Goal: Task Accomplishment & Management: Manage account settings

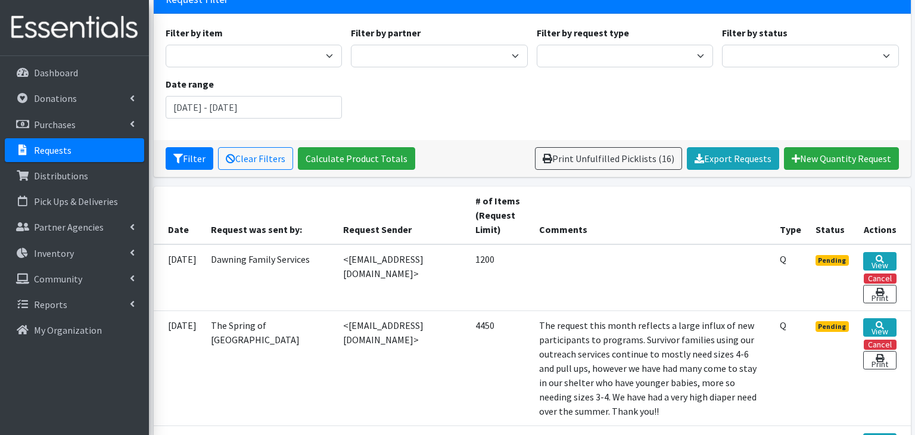
scroll to position [92, 0]
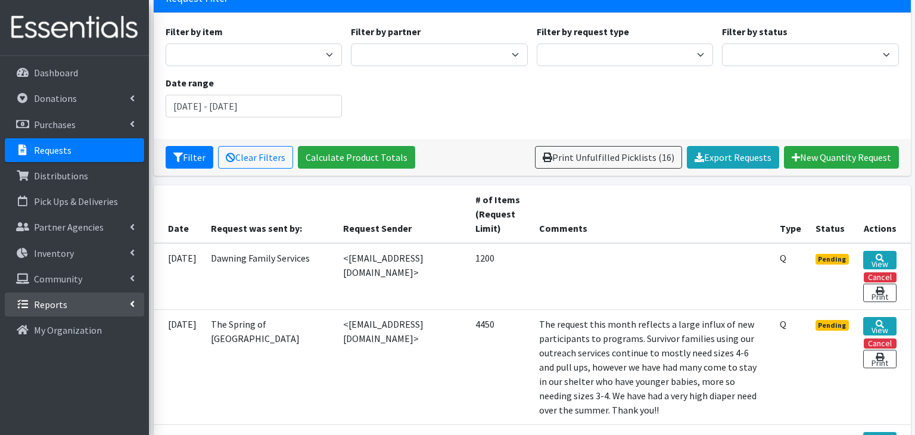
click at [126, 308] on link "Reports" at bounding box center [74, 304] width 139 height 24
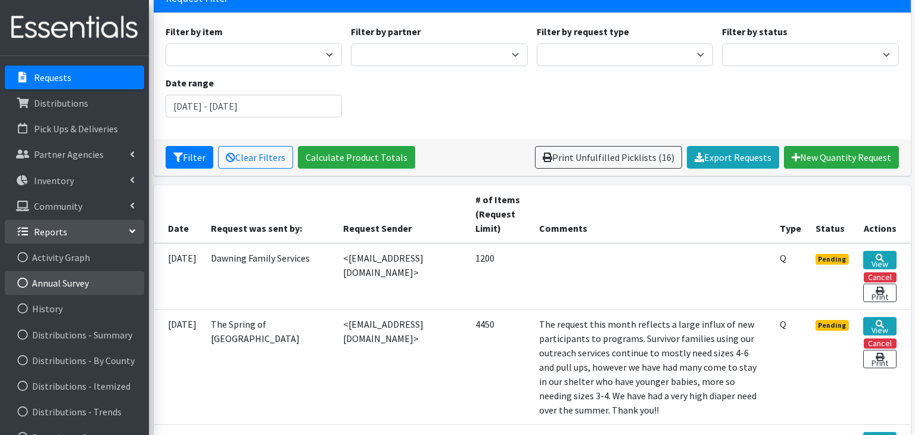
scroll to position [71, 0]
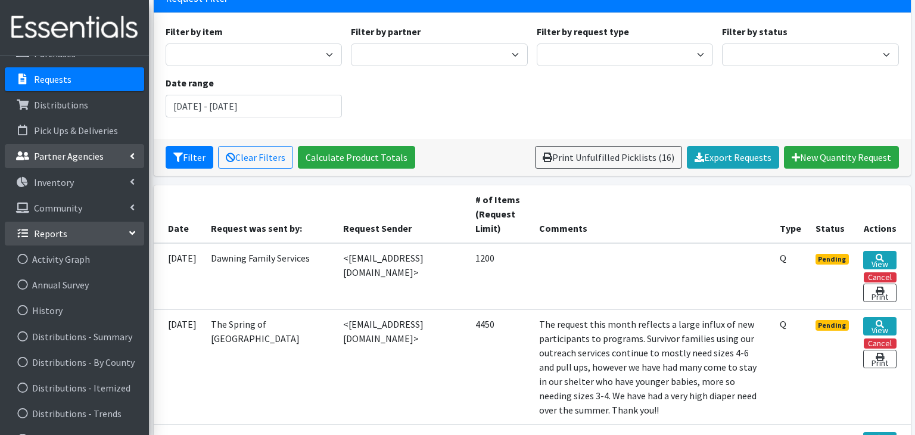
click at [130, 148] on link "Partner Agencies" at bounding box center [74, 156] width 139 height 24
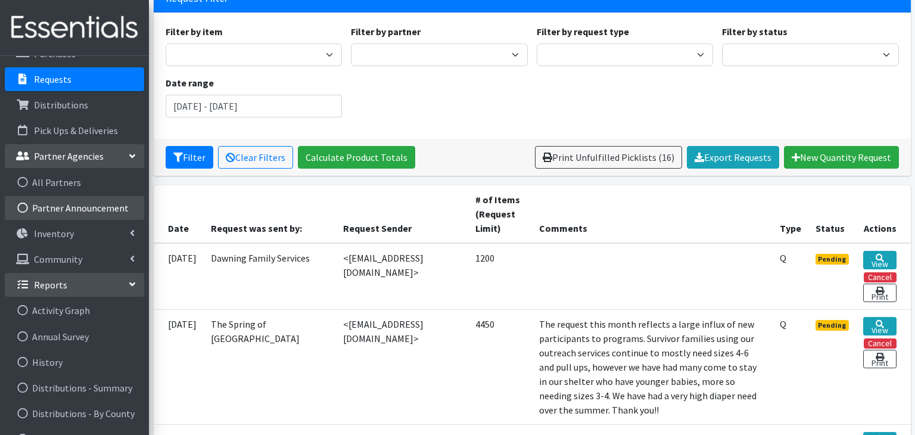
click at [115, 208] on link "Partner Announcement" at bounding box center [74, 208] width 139 height 24
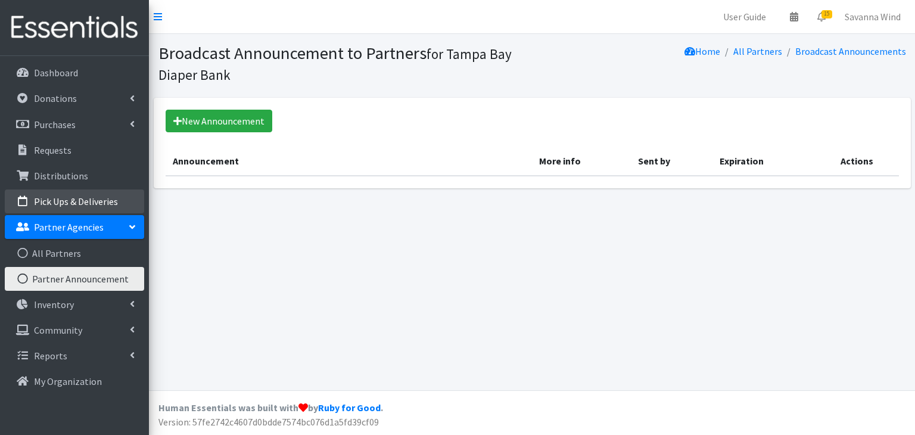
click at [72, 196] on p "Pick Ups & Deliveries" at bounding box center [76, 201] width 84 height 12
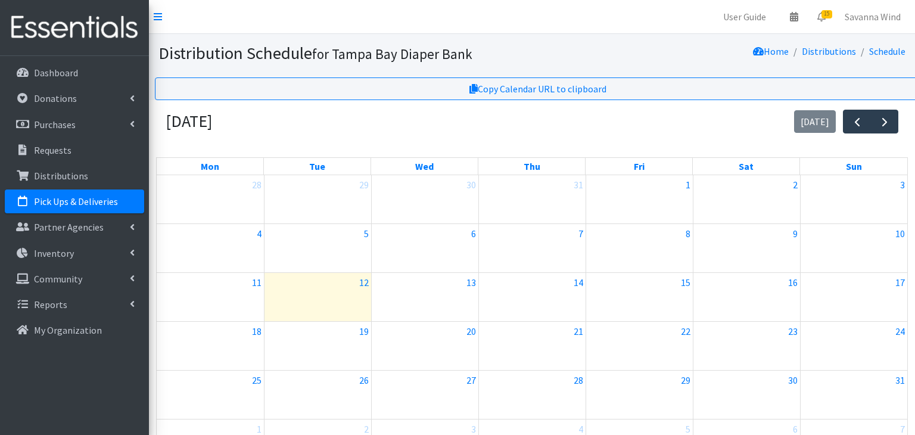
scroll to position [76, 0]
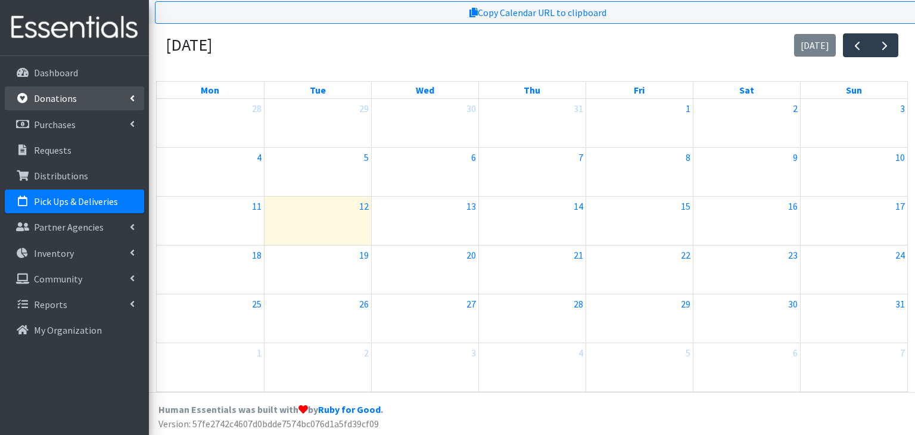
click at [80, 100] on link "Donations" at bounding box center [74, 98] width 139 height 24
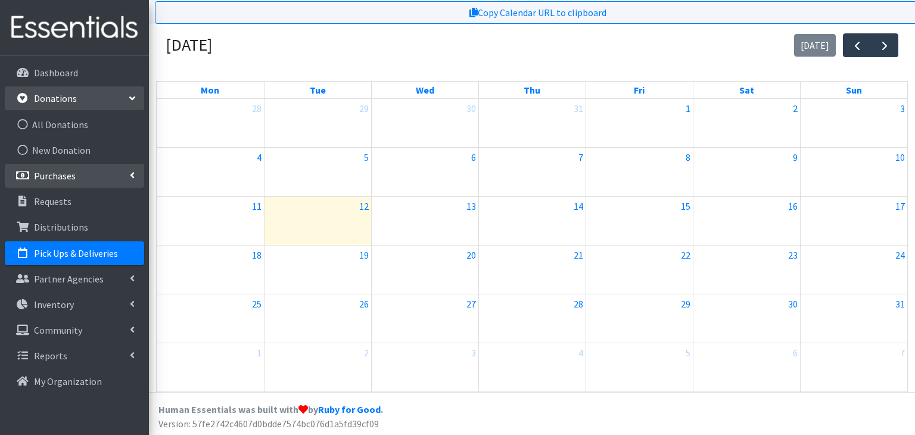
click at [116, 175] on link "Purchases" at bounding box center [74, 176] width 139 height 24
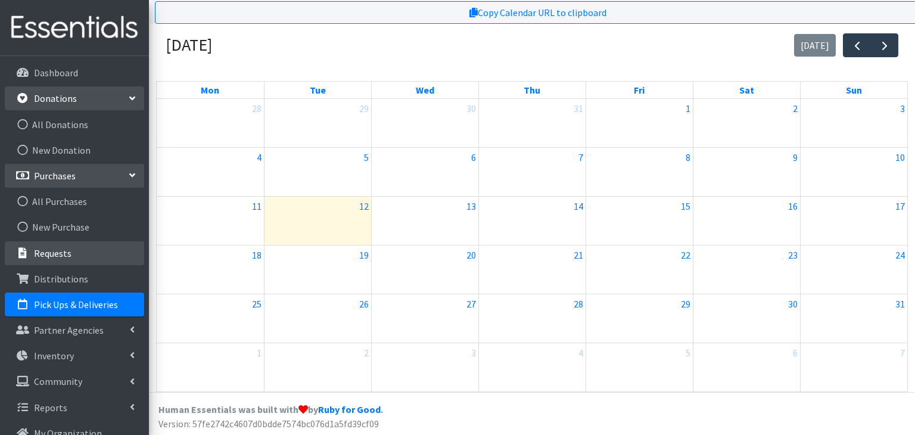
click at [95, 249] on link "Requests" at bounding box center [74, 253] width 139 height 24
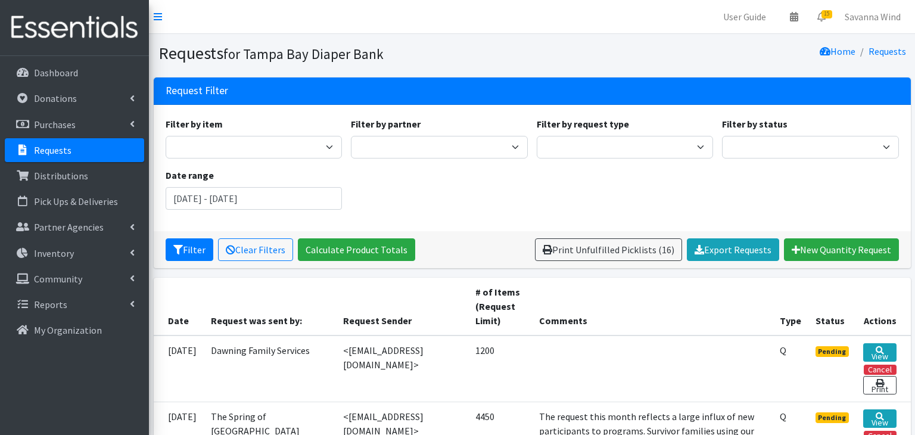
scroll to position [1, 0]
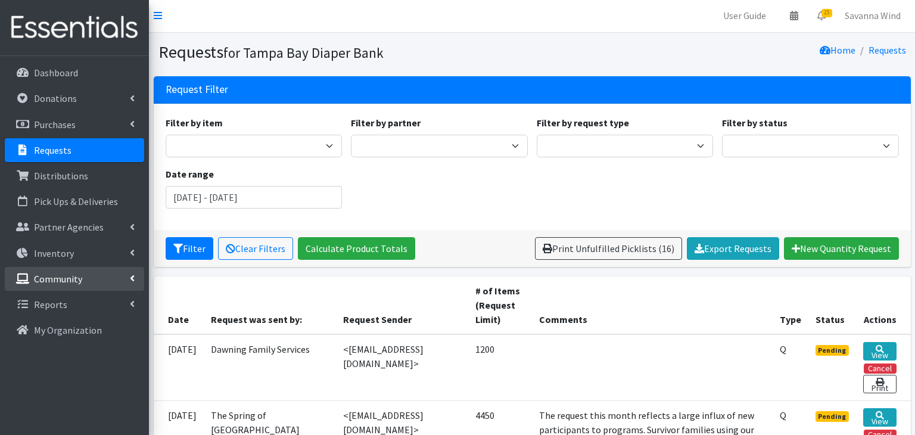
click at [138, 273] on link "Community" at bounding box center [74, 279] width 139 height 24
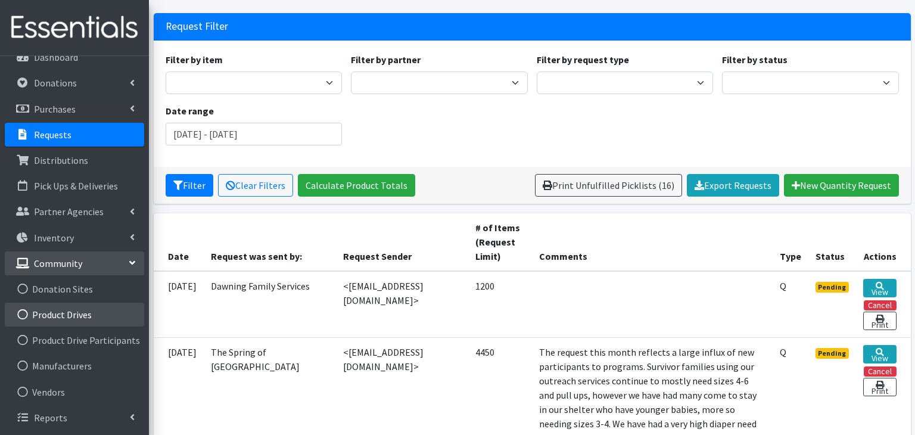
scroll to position [69, 0]
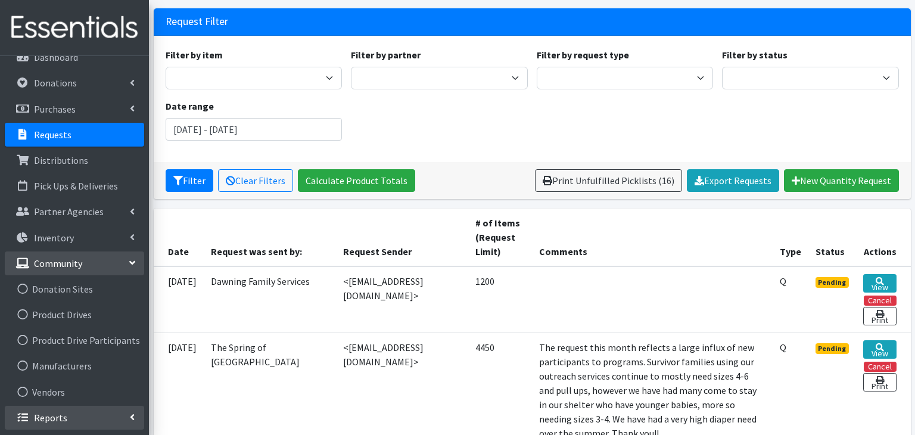
click at [133, 417] on icon at bounding box center [132, 417] width 5 height 10
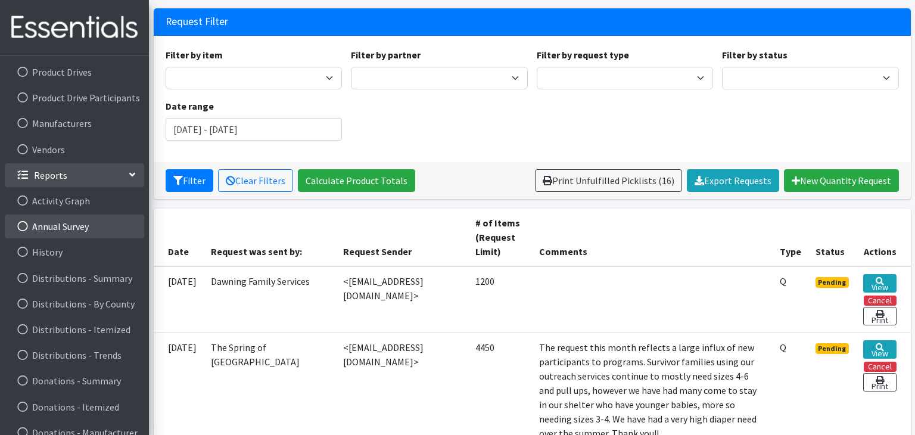
scroll to position [376, 0]
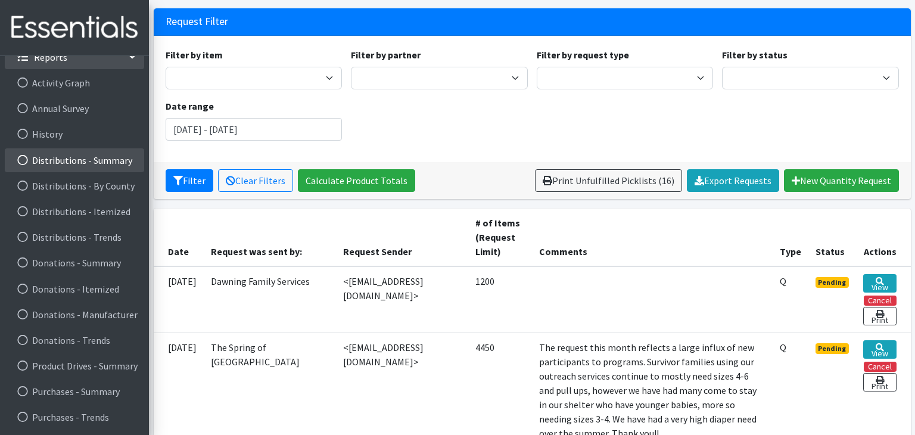
click at [94, 163] on link "Distributions - Summary" at bounding box center [74, 160] width 139 height 24
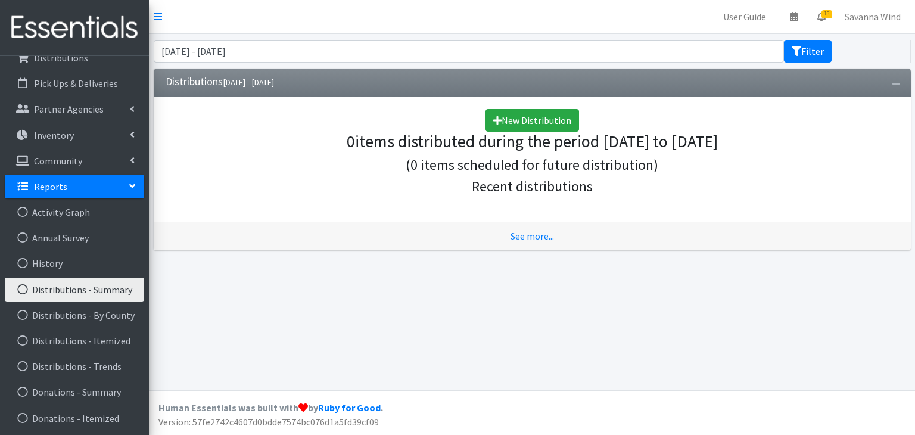
scroll to position [116, 0]
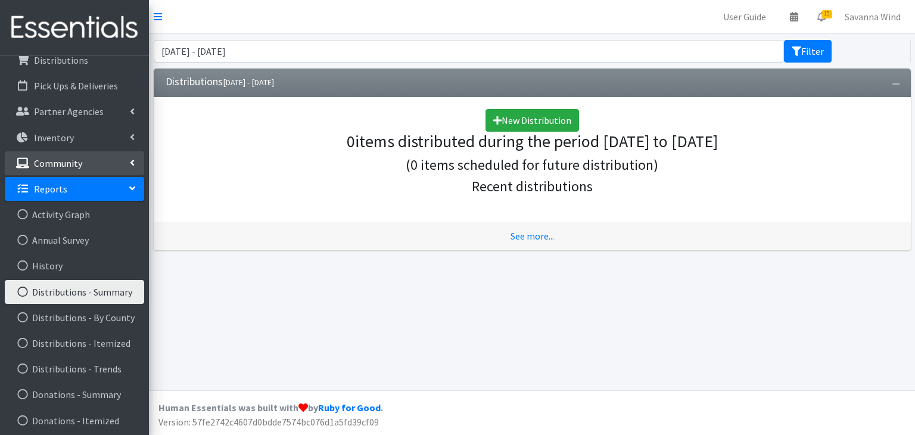
click at [135, 161] on link "Community" at bounding box center [74, 163] width 139 height 24
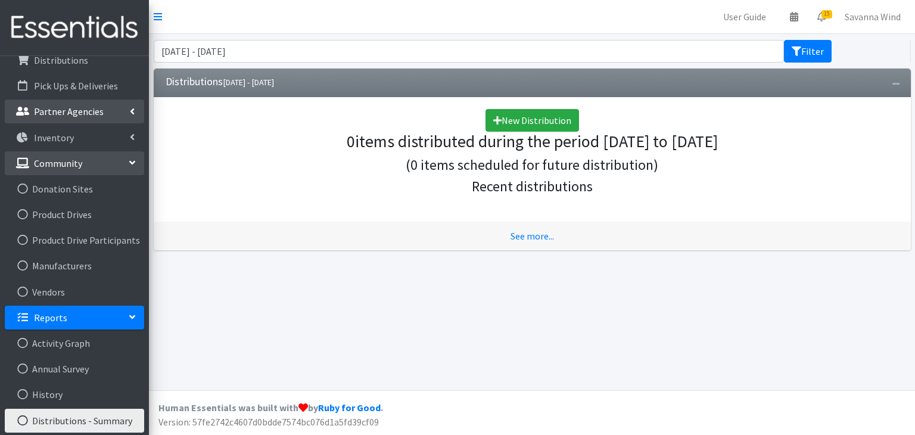
click at [135, 114] on link "Partner Agencies" at bounding box center [74, 111] width 139 height 24
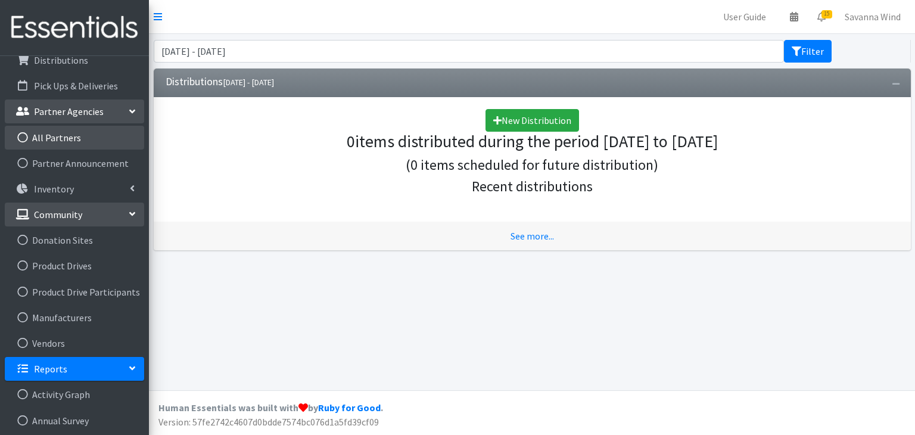
click at [63, 143] on link "All Partners" at bounding box center [74, 138] width 139 height 24
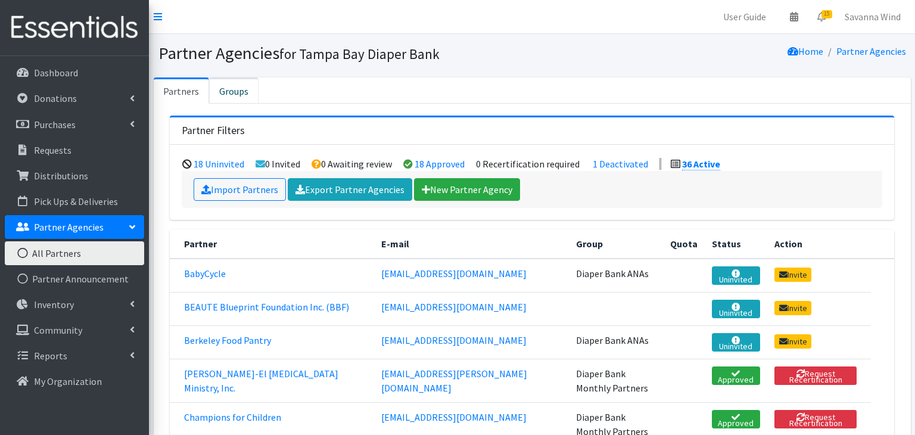
click at [233, 90] on link "Groups" at bounding box center [233, 90] width 49 height 26
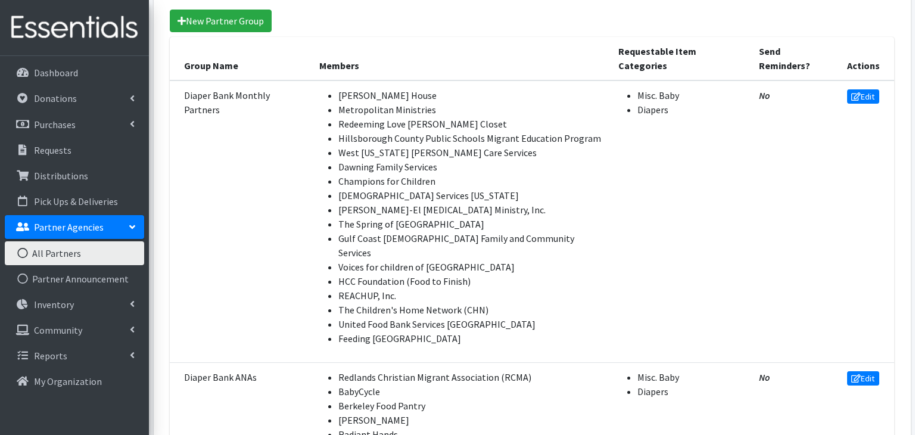
scroll to position [111, 0]
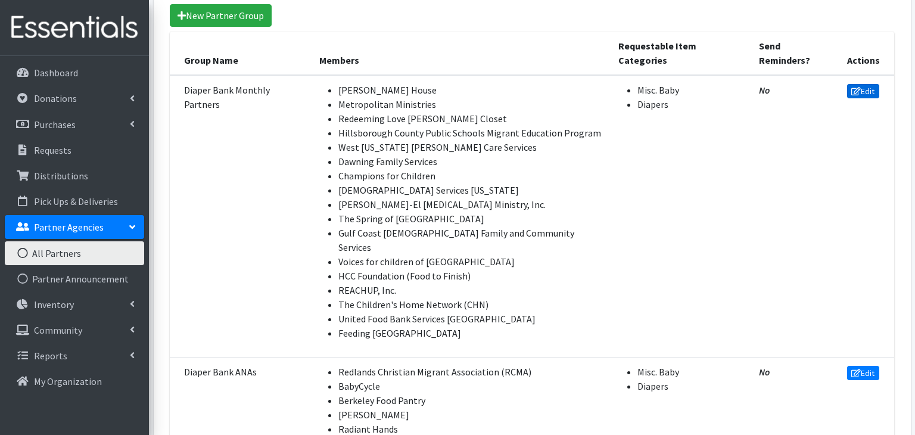
click at [871, 84] on link "Edit" at bounding box center [863, 91] width 32 height 14
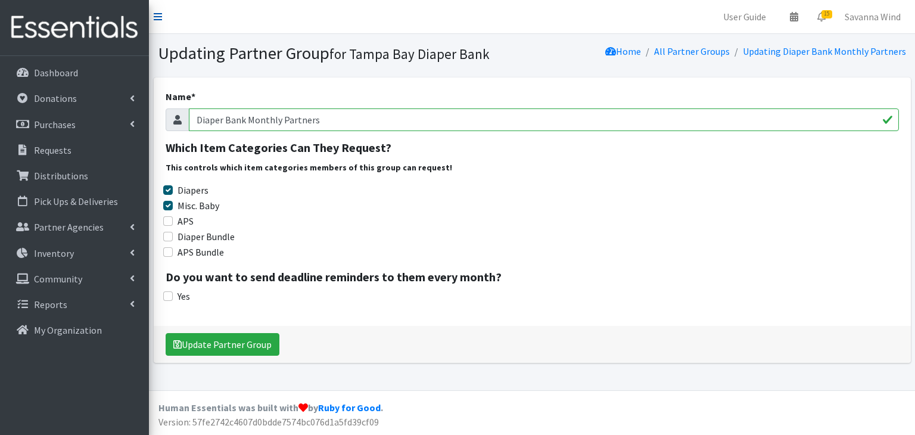
click at [159, 18] on icon at bounding box center [158, 17] width 8 height 10
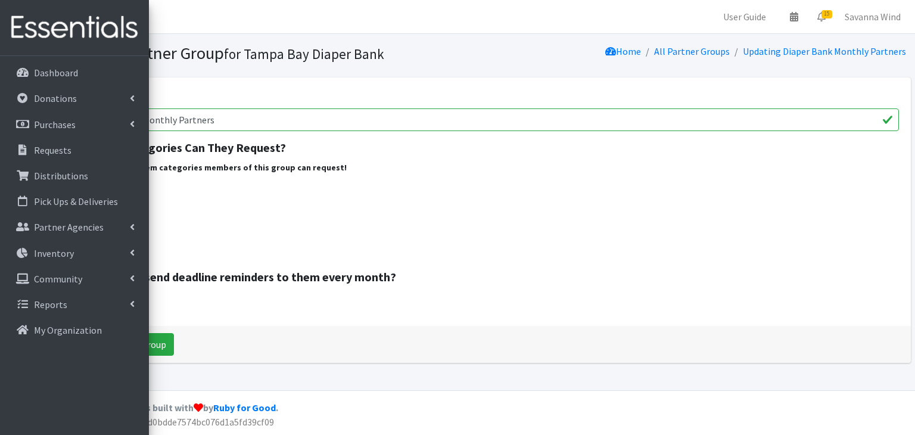
click at [47, 18] on img at bounding box center [74, 28] width 139 height 40
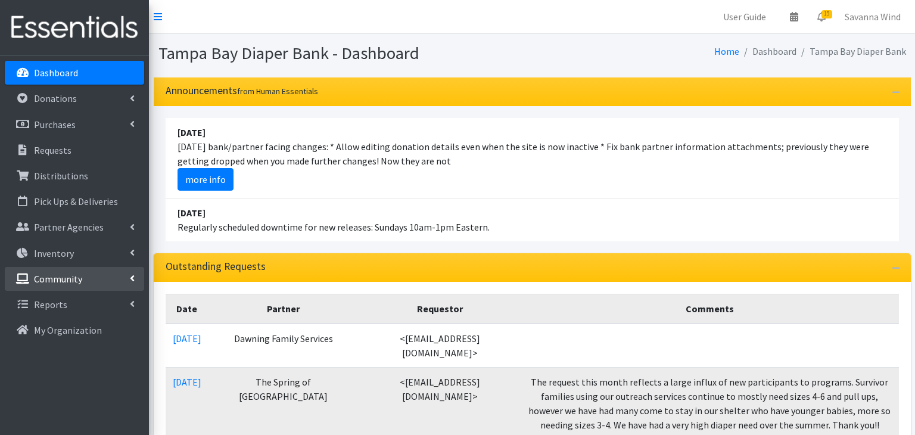
click at [130, 282] on icon at bounding box center [132, 278] width 5 height 10
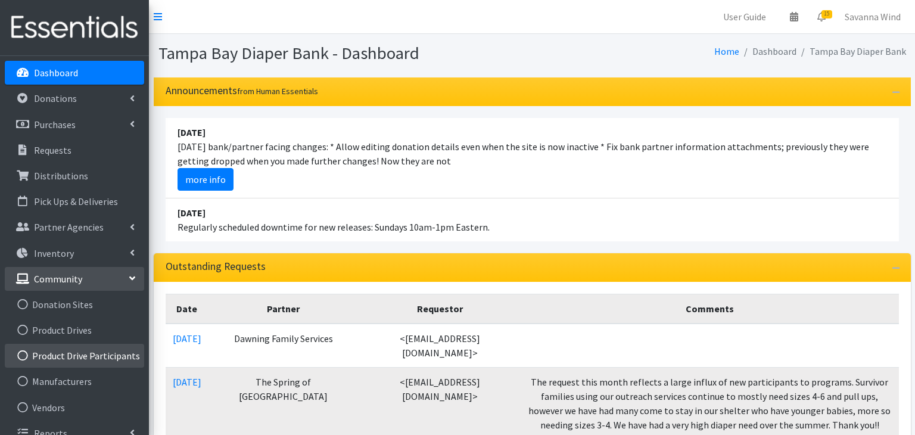
scroll to position [15, 0]
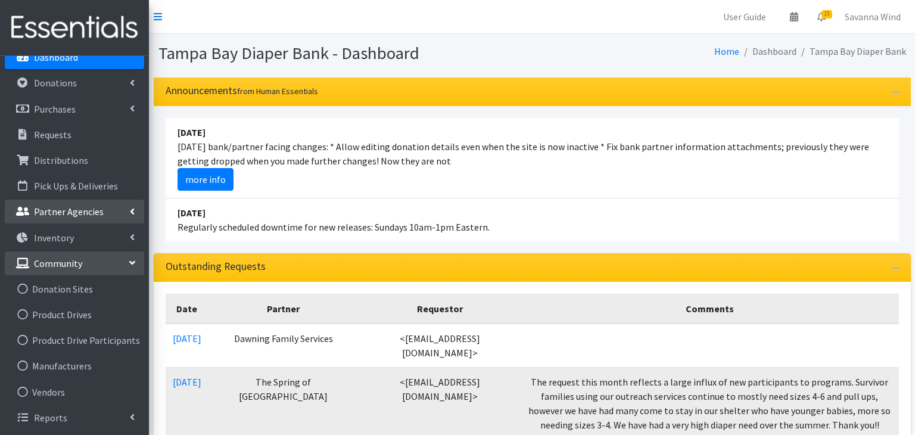
click at [134, 211] on icon at bounding box center [132, 212] width 5 height 10
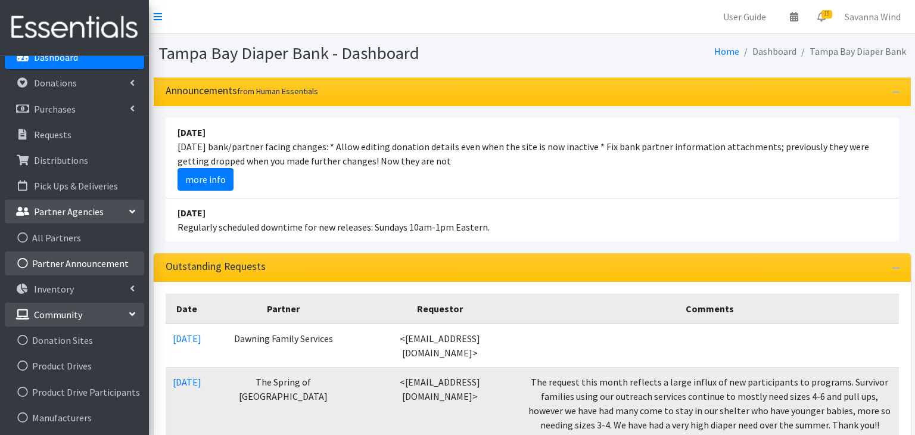
click at [114, 262] on link "Partner Announcement" at bounding box center [74, 263] width 139 height 24
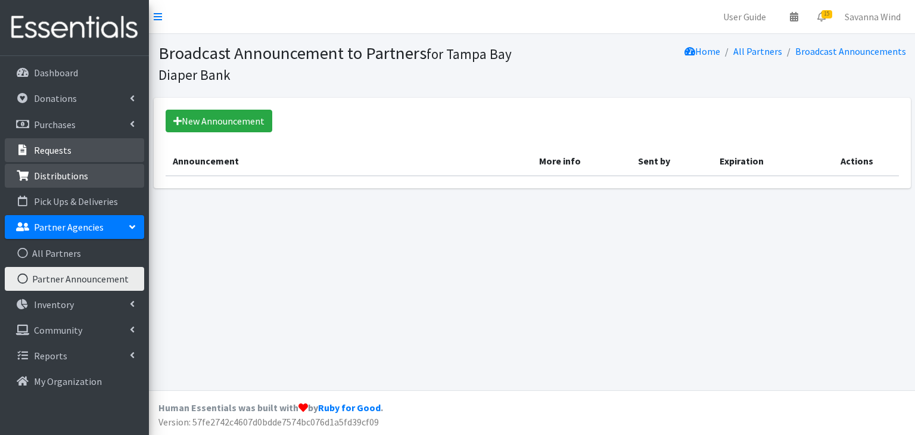
click at [76, 174] on p "Distributions" at bounding box center [61, 176] width 54 height 12
click at [69, 152] on p "Requests" at bounding box center [53, 150] width 38 height 12
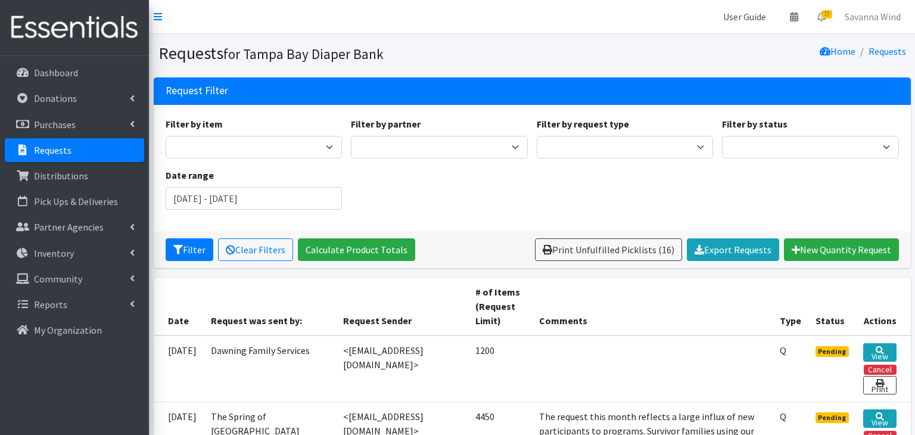
click at [757, 20] on link "User Guide" at bounding box center [744, 17] width 62 height 24
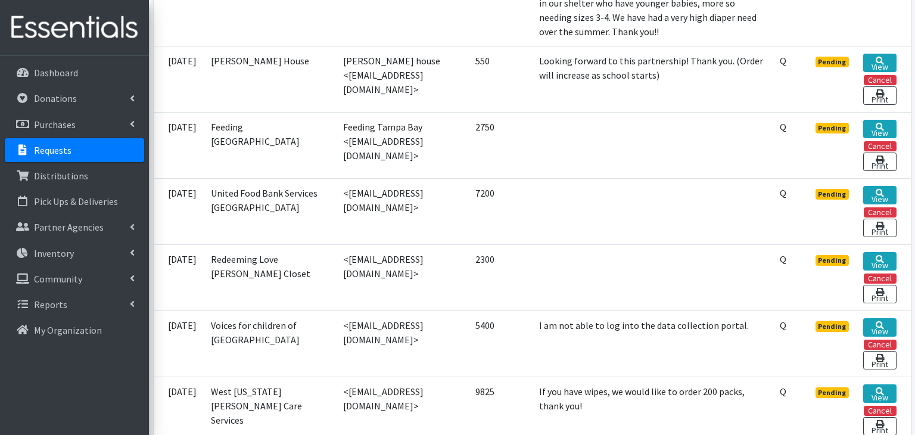
scroll to position [707, 0]
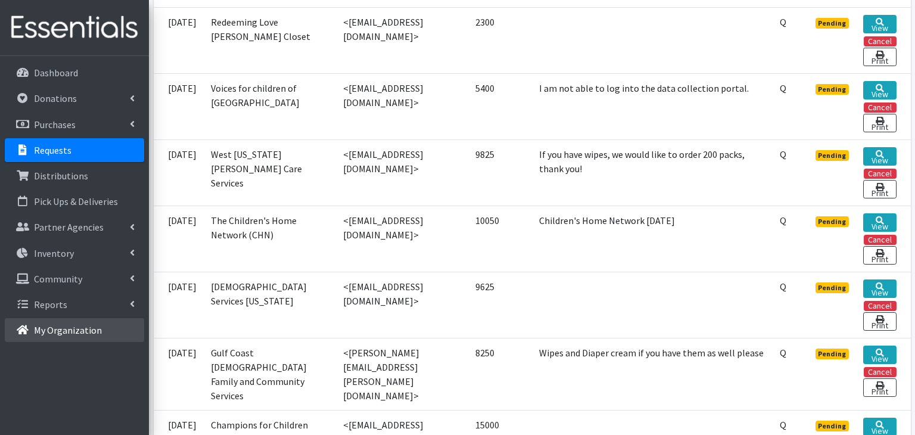
click at [100, 329] on link "My Organization" at bounding box center [74, 330] width 139 height 24
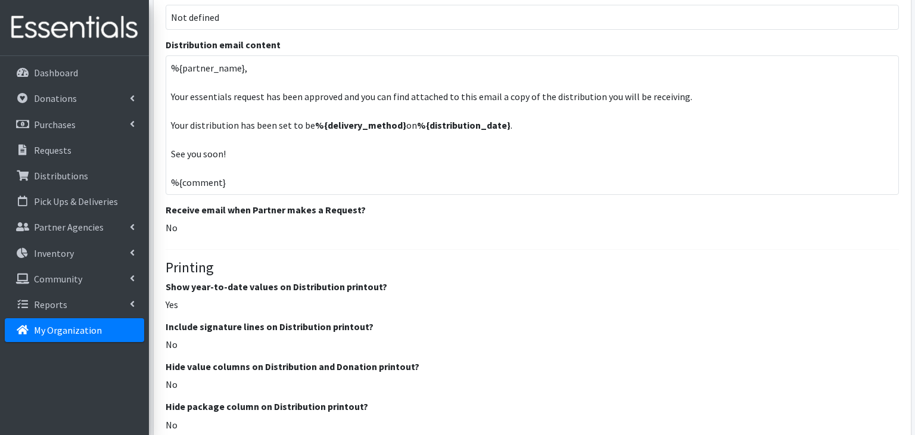
scroll to position [1680, 0]
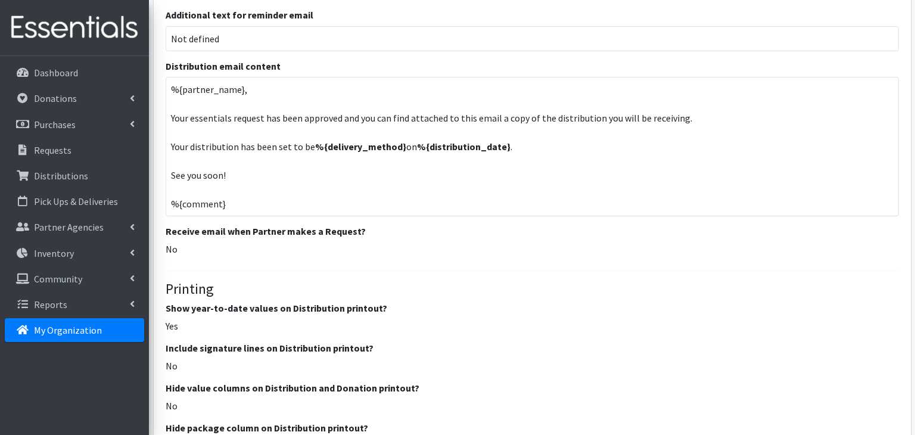
click at [254, 68] on h6 "Distribution email content" at bounding box center [532, 66] width 733 height 11
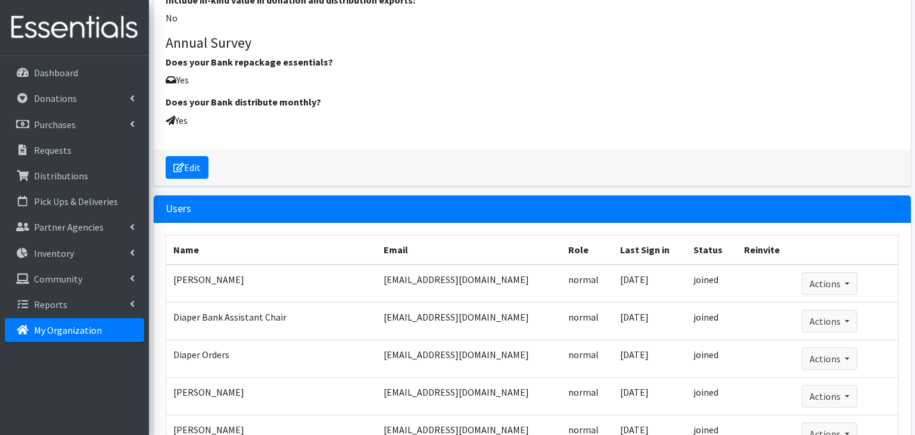
scroll to position [2182, 0]
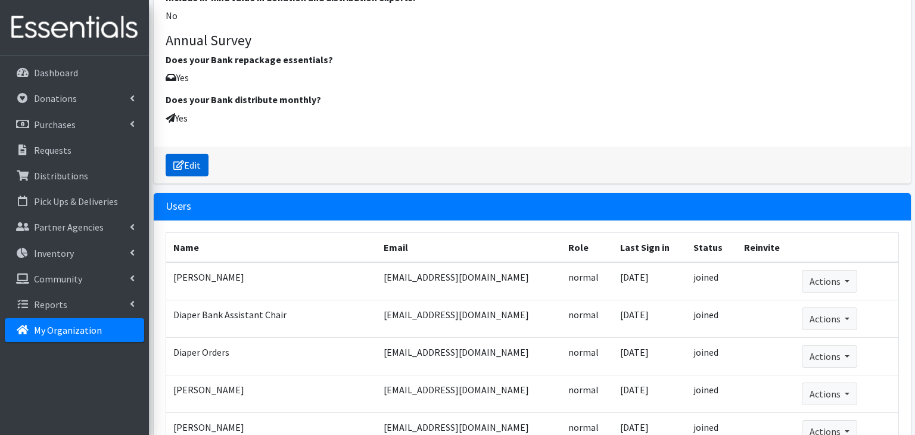
click at [187, 164] on link "Edit" at bounding box center [187, 165] width 43 height 23
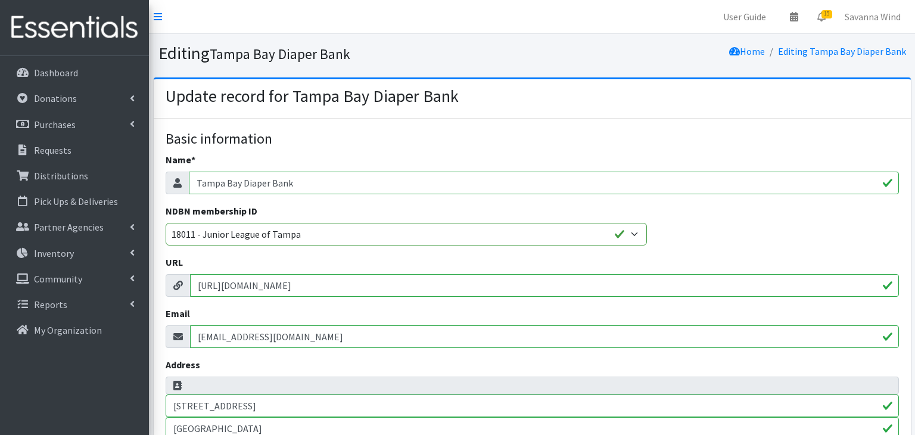
select select
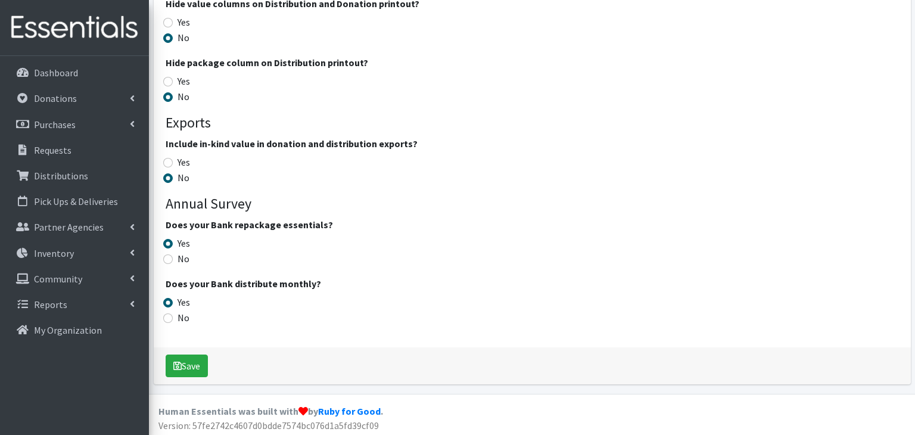
scroll to position [2584, 0]
click at [71, 330] on p "My Organization" at bounding box center [68, 330] width 68 height 12
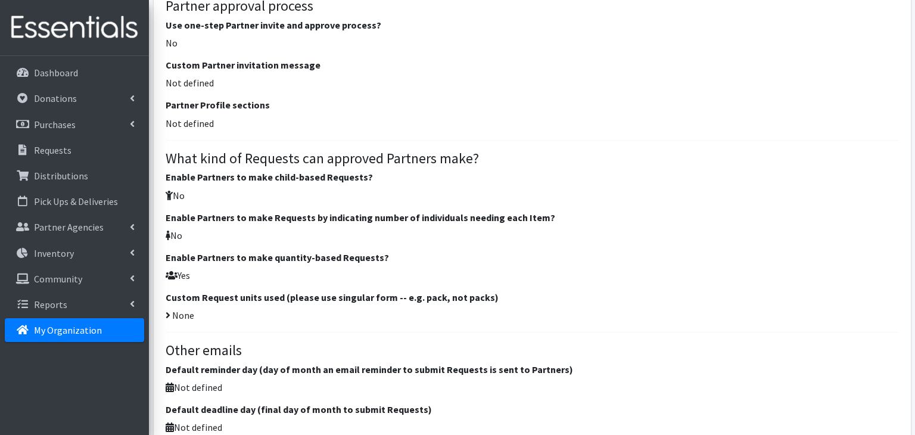
scroll to position [1246, 0]
click at [167, 315] on icon at bounding box center [168, 315] width 5 height 10
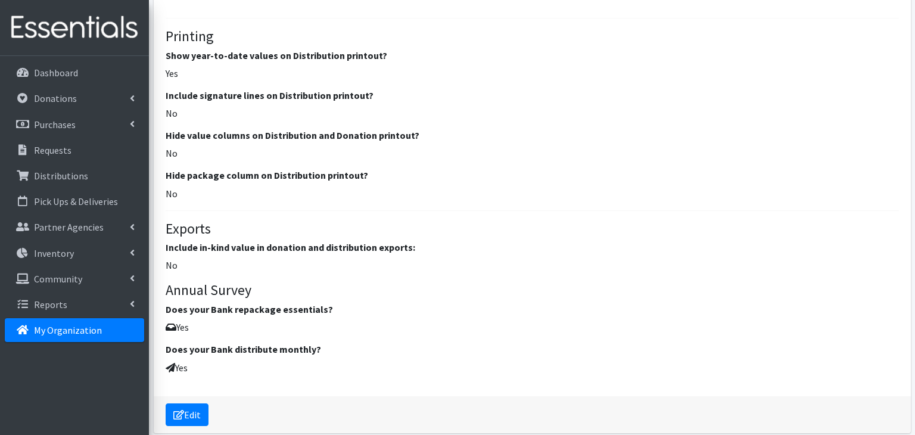
scroll to position [1933, 0]
click at [196, 408] on link "Edit" at bounding box center [187, 414] width 43 height 23
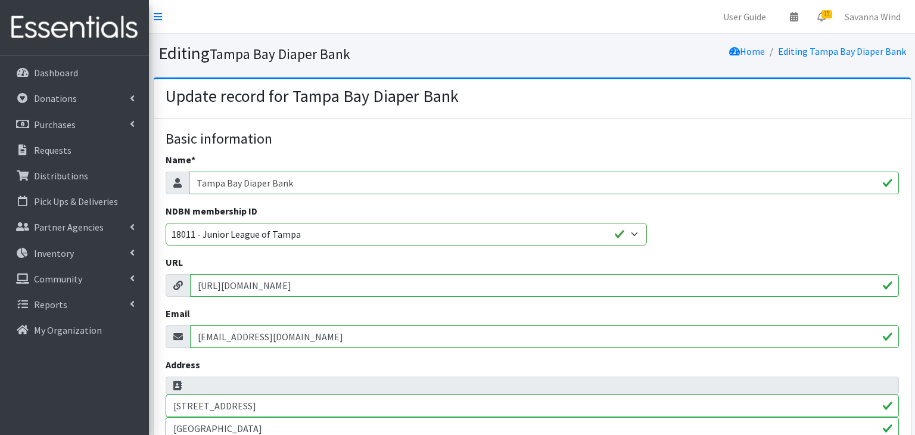
select select
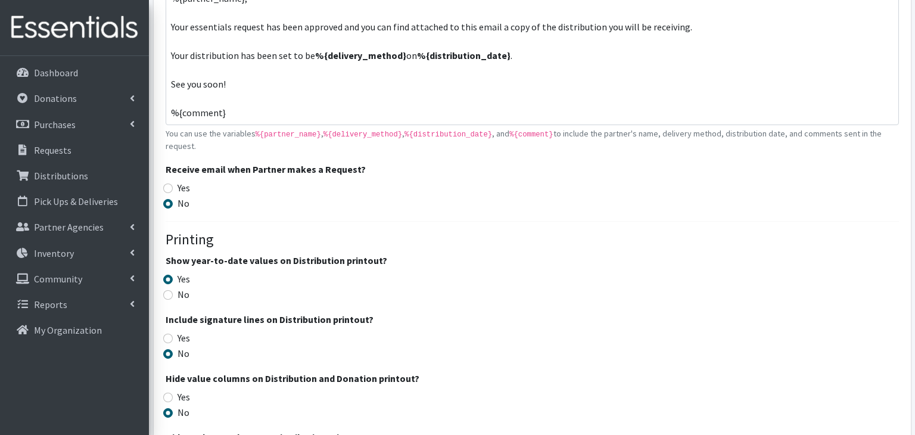
scroll to position [2209, 0]
click at [168, 186] on input "Yes" at bounding box center [168, 188] width 10 height 10
radio input "true"
click at [169, 202] on input "No" at bounding box center [168, 203] width 10 height 10
radio input "true"
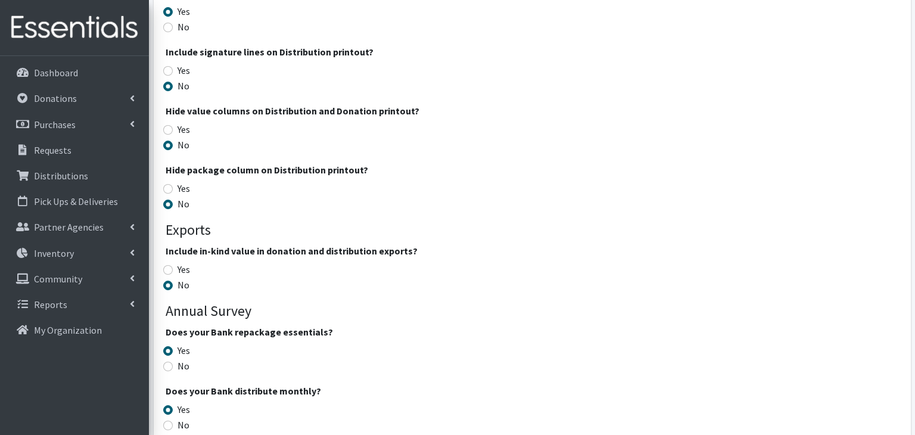
scroll to position [2584, 0]
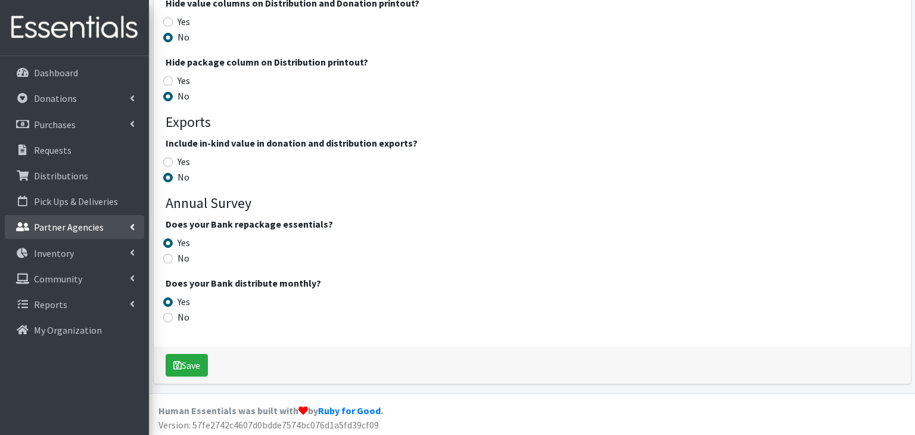
click at [131, 231] on link "Partner Agencies" at bounding box center [74, 227] width 139 height 24
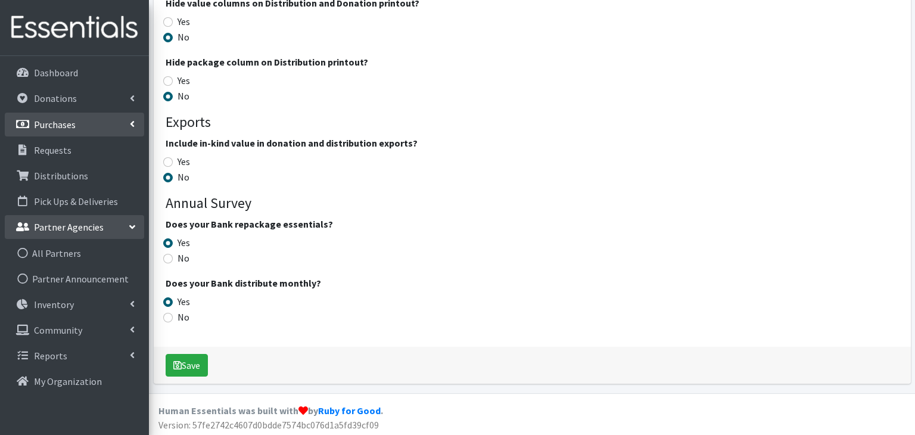
click at [127, 124] on link "Purchases" at bounding box center [74, 125] width 139 height 24
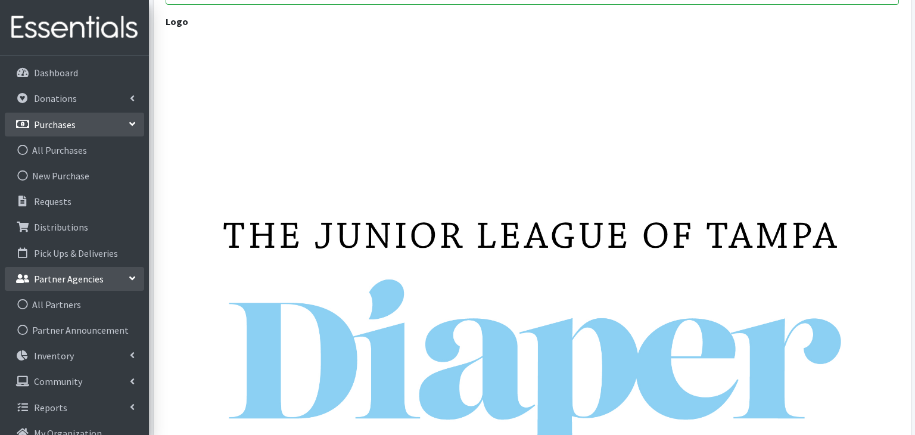
scroll to position [0, 0]
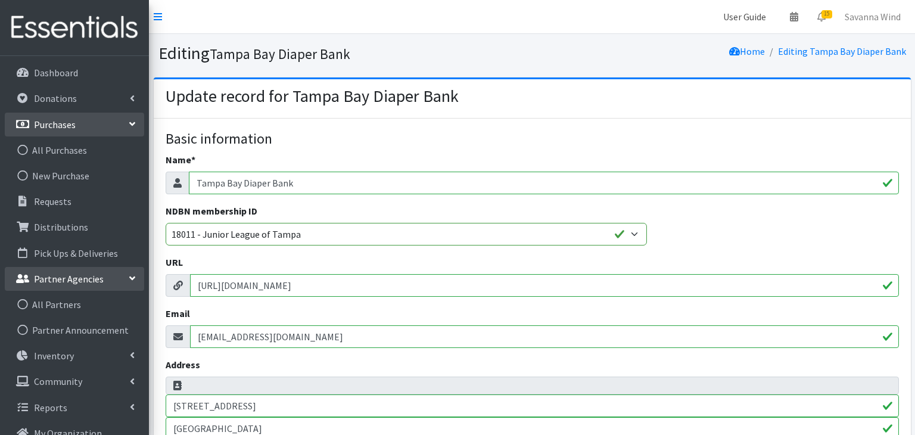
click at [753, 18] on link "User Guide" at bounding box center [744, 17] width 62 height 24
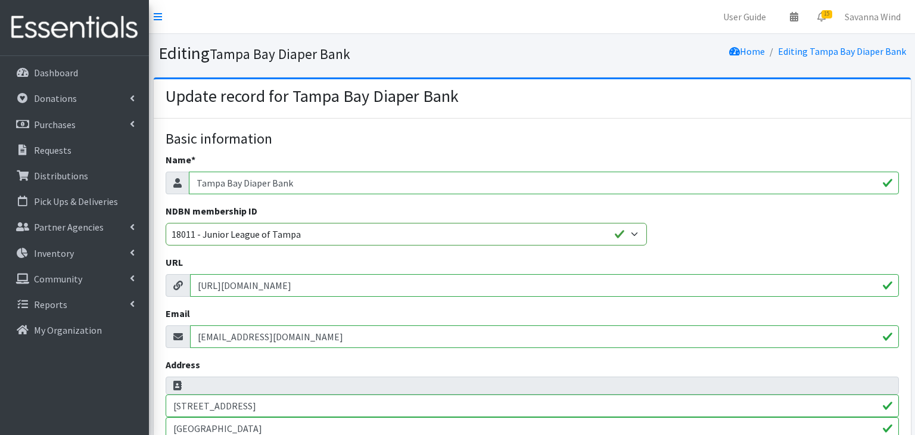
select select
click at [884, 15] on link "Savanna Wind" at bounding box center [872, 17] width 75 height 24
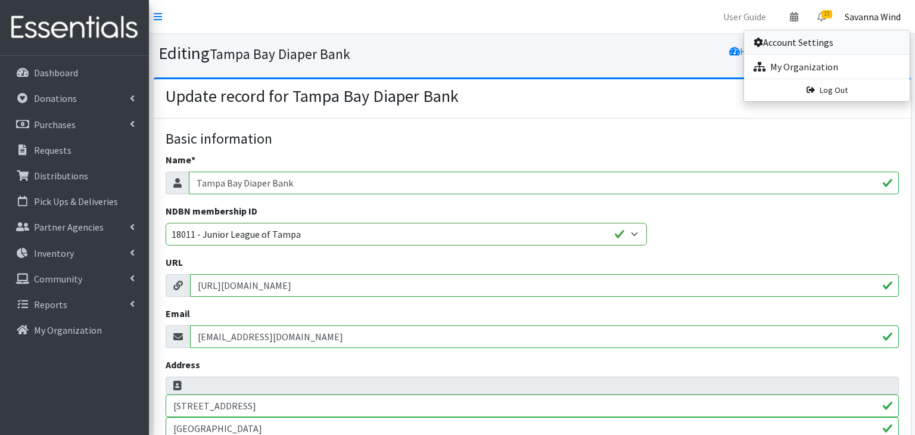
click at [804, 41] on link "Account Settings" at bounding box center [827, 42] width 166 height 24
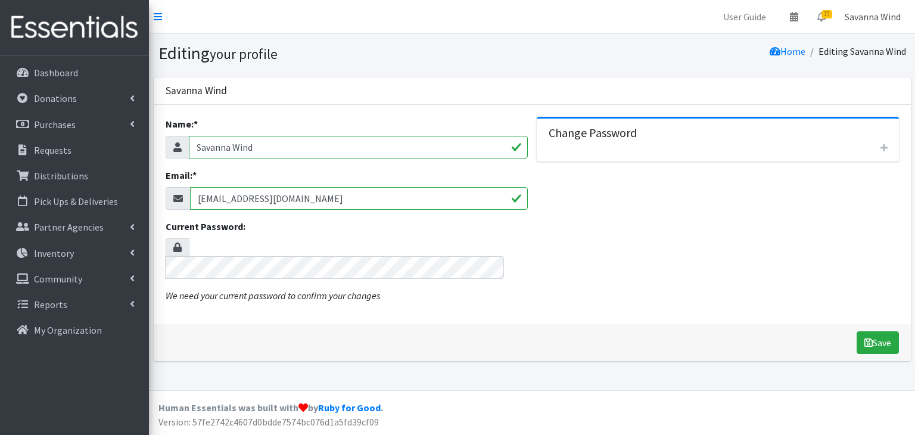
click at [876, 17] on link "Savanna Wind" at bounding box center [872, 17] width 75 height 24
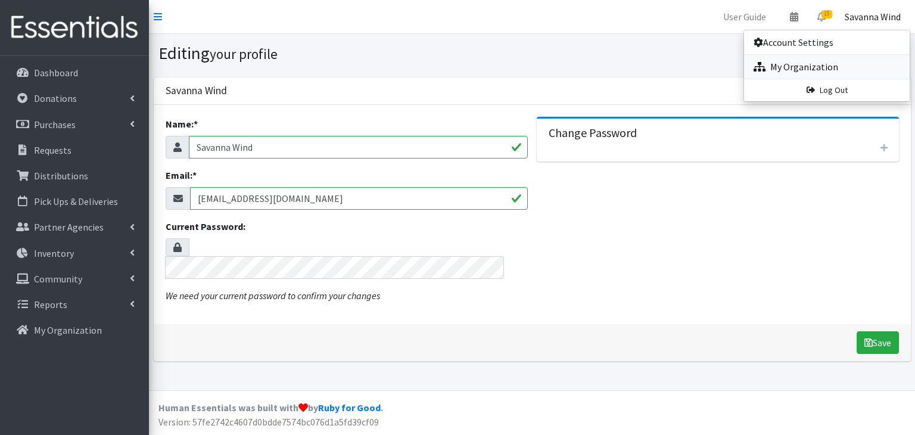
click at [832, 67] on link "My Organization" at bounding box center [827, 67] width 166 height 24
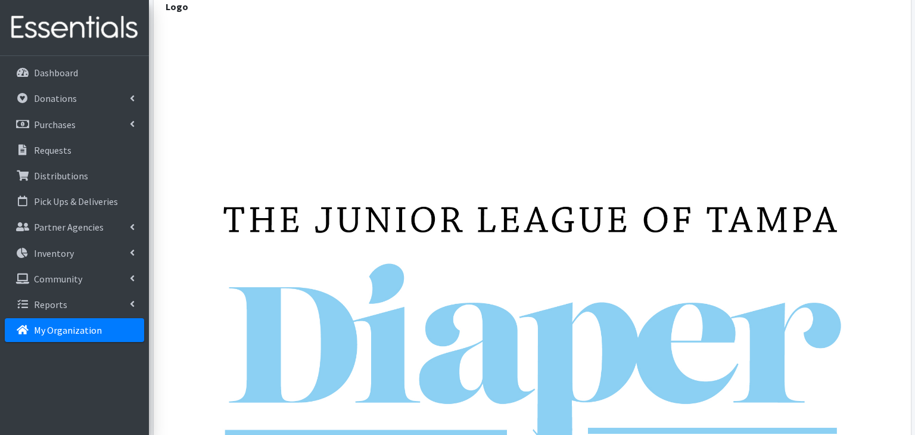
scroll to position [338, 0]
click at [121, 299] on link "Reports" at bounding box center [74, 304] width 139 height 24
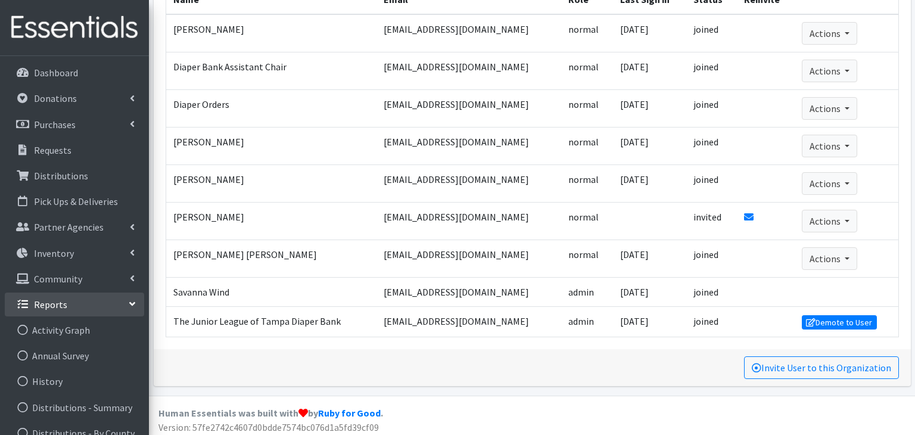
scroll to position [1, 0]
click at [98, 145] on link "Requests" at bounding box center [74, 150] width 139 height 24
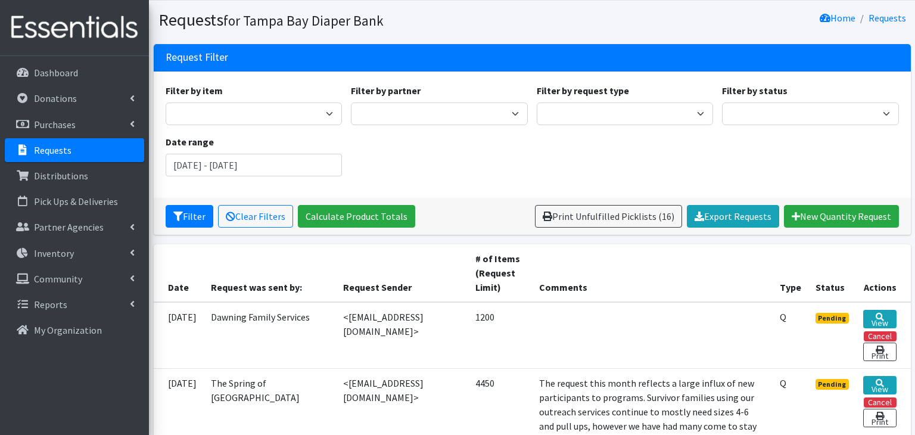
scroll to position [62, 0]
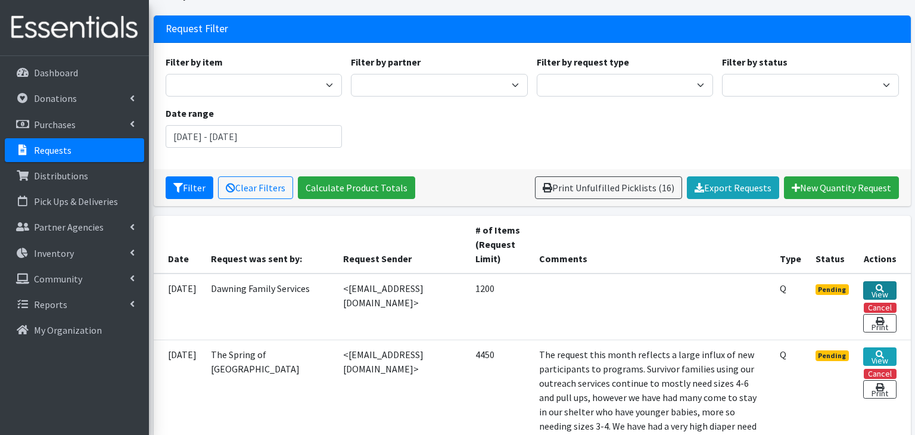
click at [884, 289] on link "View" at bounding box center [879, 290] width 33 height 18
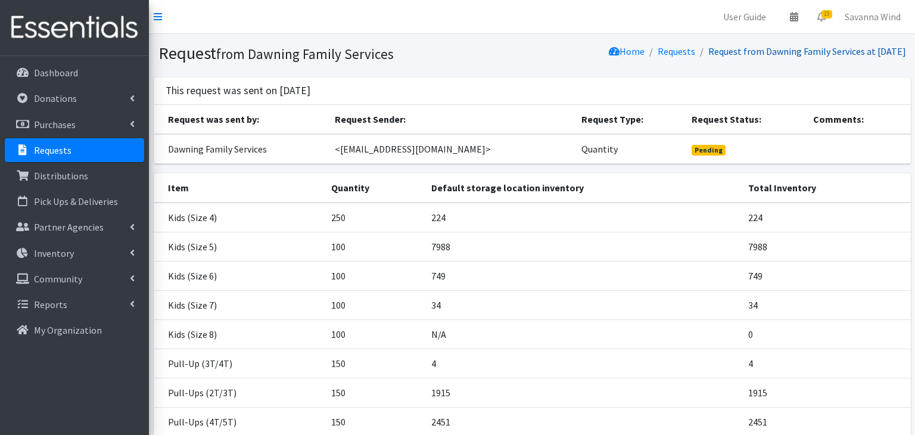
click at [731, 50] on link "Request from Dawning Family Services at [DATE]" at bounding box center [807, 51] width 198 height 12
click at [726, 55] on link "Request from Dawning Family Services at [DATE]" at bounding box center [807, 51] width 198 height 12
click at [68, 152] on p "Requests" at bounding box center [53, 150] width 38 height 12
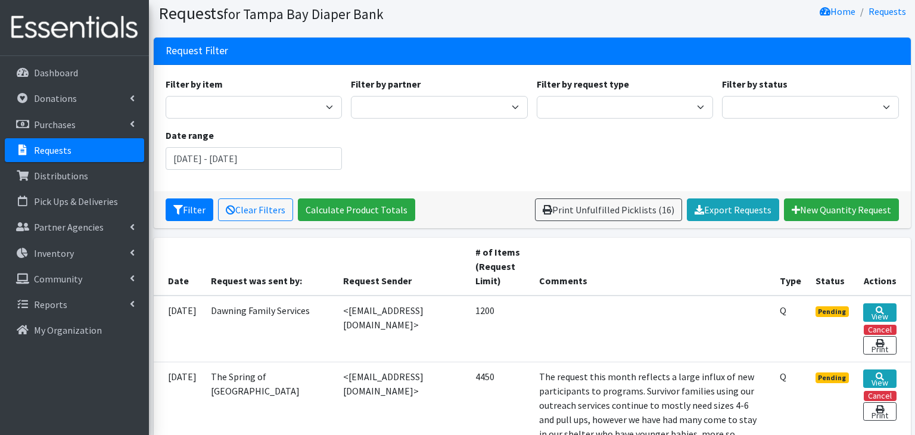
scroll to position [46, 0]
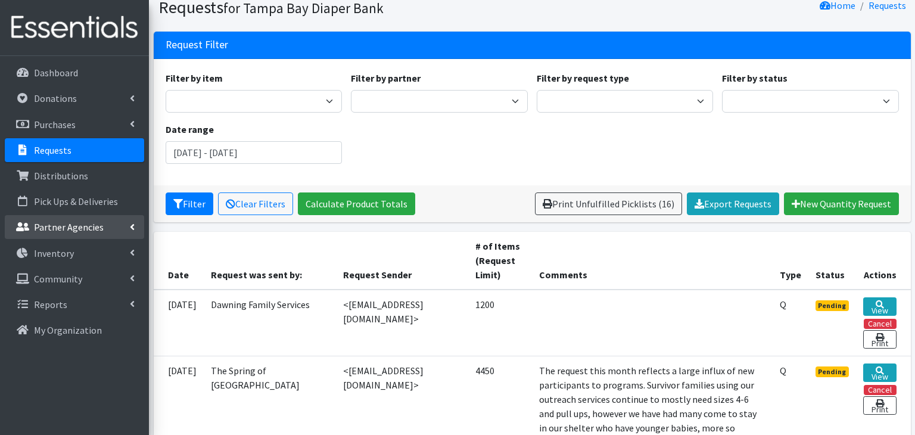
click at [92, 227] on p "Partner Agencies" at bounding box center [69, 227] width 70 height 12
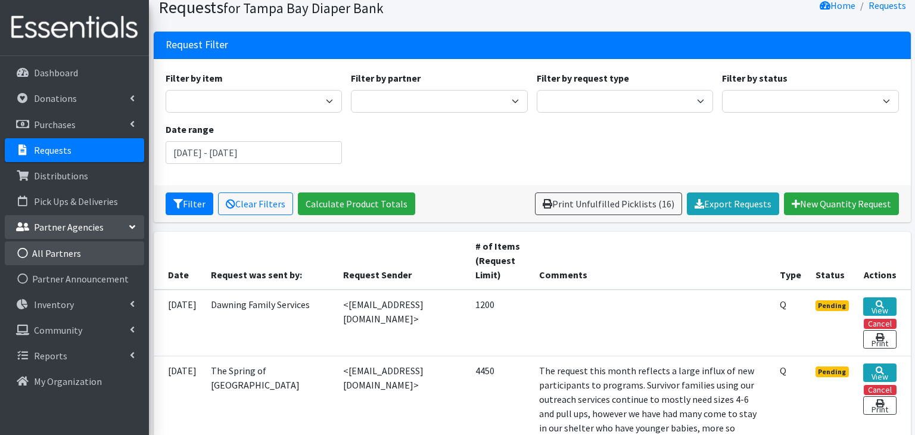
click at [80, 254] on link "All Partners" at bounding box center [74, 253] width 139 height 24
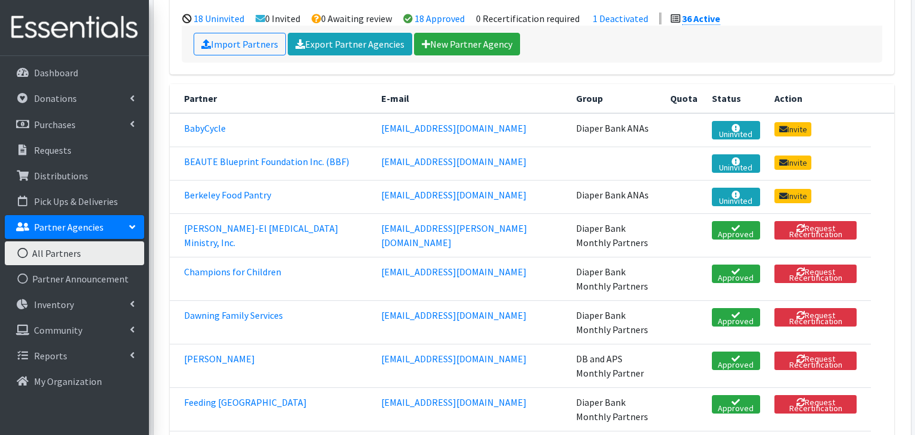
scroll to position [151, 0]
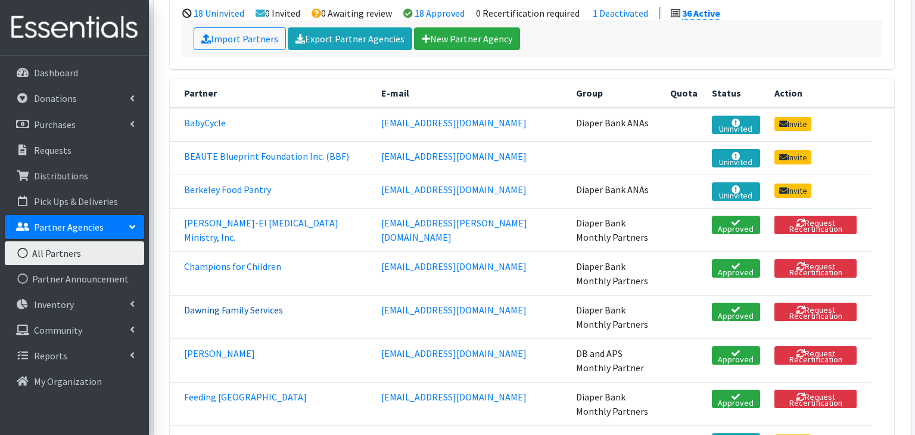
click at [262, 304] on link "Dawning Family Services" at bounding box center [233, 310] width 99 height 12
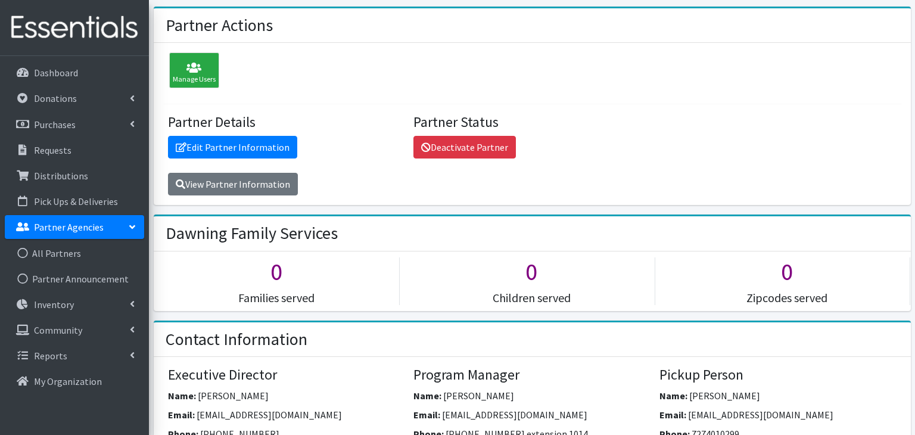
scroll to position [71, 0]
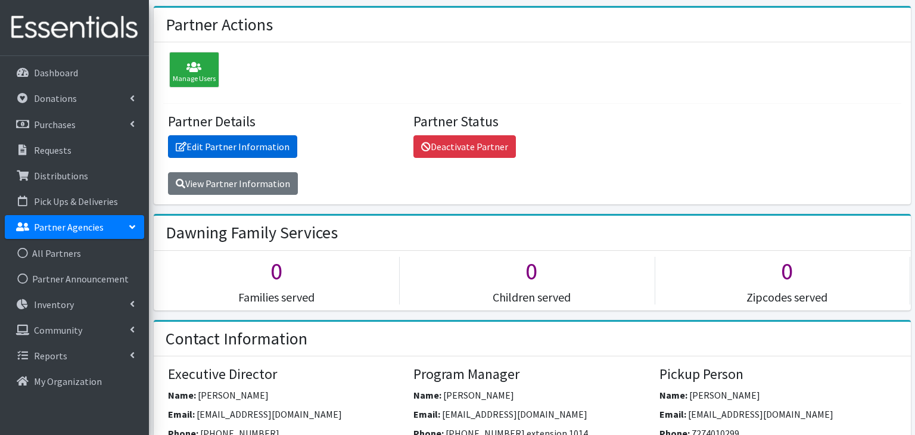
click at [254, 144] on link "Edit Partner Information" at bounding box center [232, 146] width 129 height 23
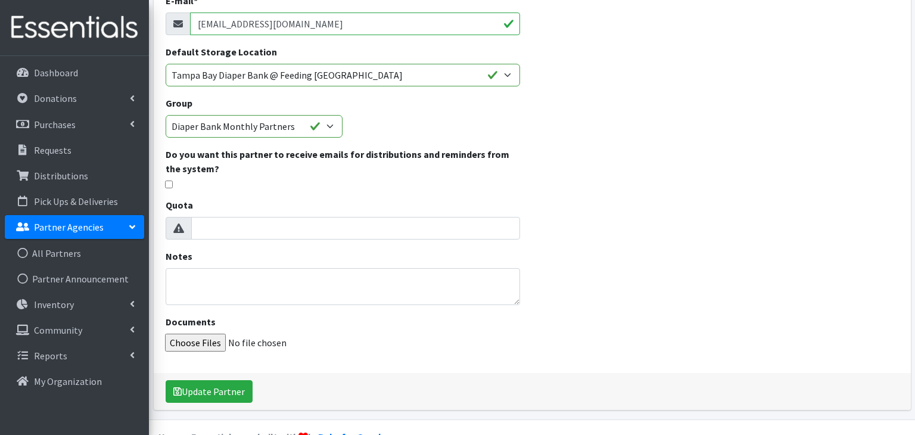
scroll to position [195, 0]
